Goal: Find contact information: Find contact information

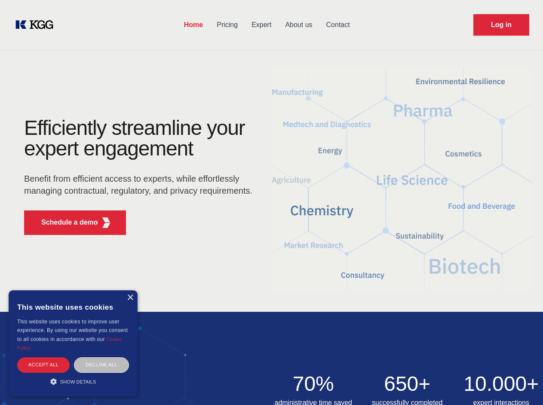
click at [271, 202] on div "Efficiently streamline your expert engagement Benefit from efficient access to …" at bounding box center [140, 180] width 261 height 124
click at [64, 223] on p "Schedule a demo" at bounding box center [69, 222] width 57 height 10
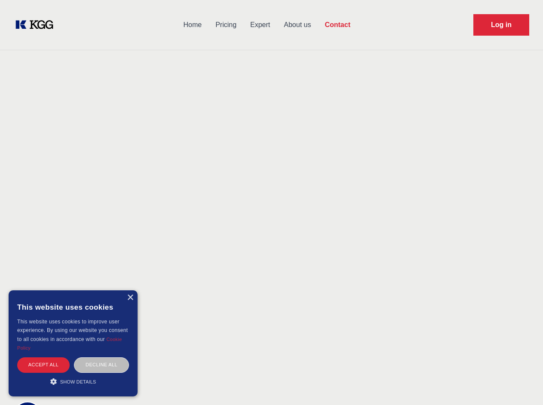
click at [130, 298] on div "× This website uses cookies This website uses cookies to improve user experienc…" at bounding box center [73, 343] width 129 height 106
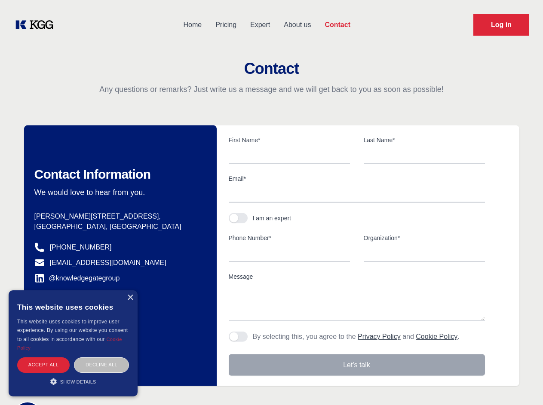
click at [43, 365] on div "Accept all" at bounding box center [43, 364] width 52 height 15
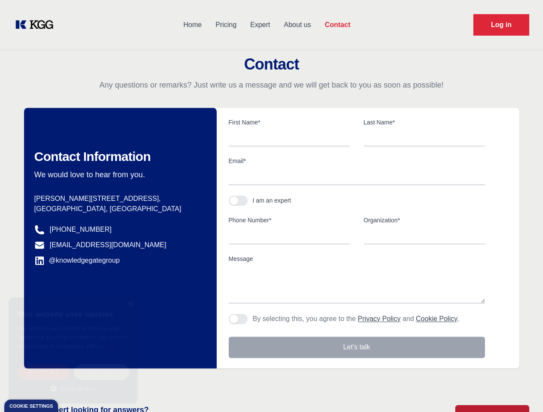
click at [101, 365] on div "Decline all" at bounding box center [101, 372] width 55 height 15
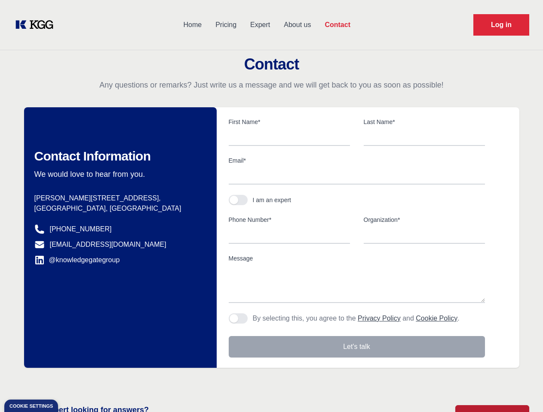
click at [73, 381] on main "Contact Any questions or remarks? Just write us a message and we will get back …" at bounding box center [271, 223] width 543 height 447
